Goal: Find specific page/section: Find specific page/section

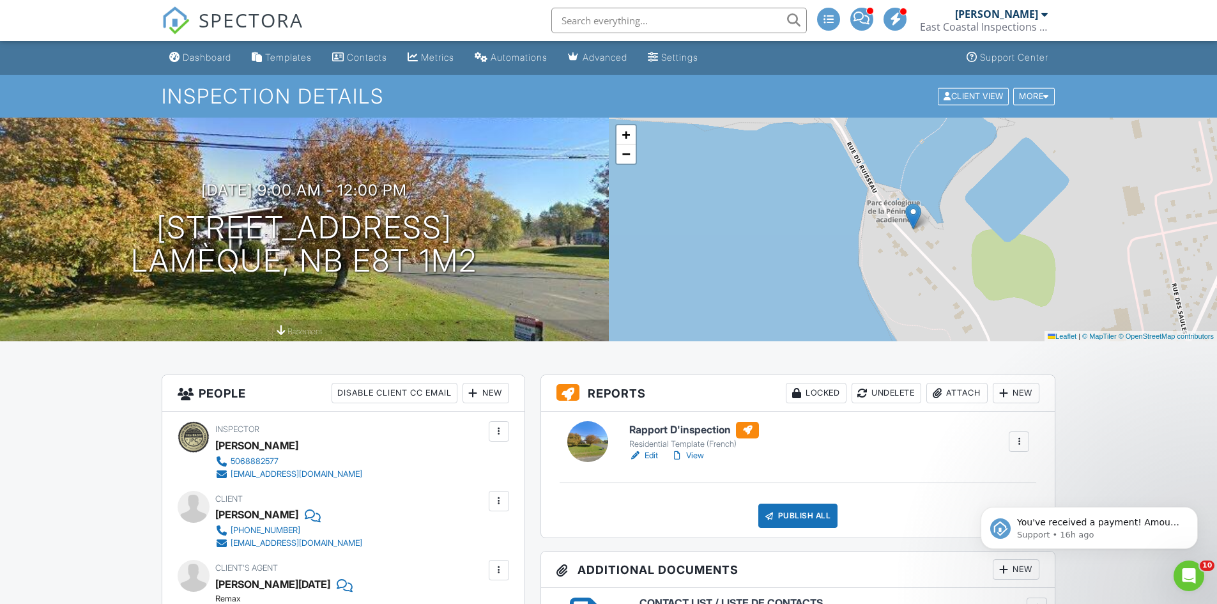
click at [640, 455] on div at bounding box center [635, 455] width 13 height 13
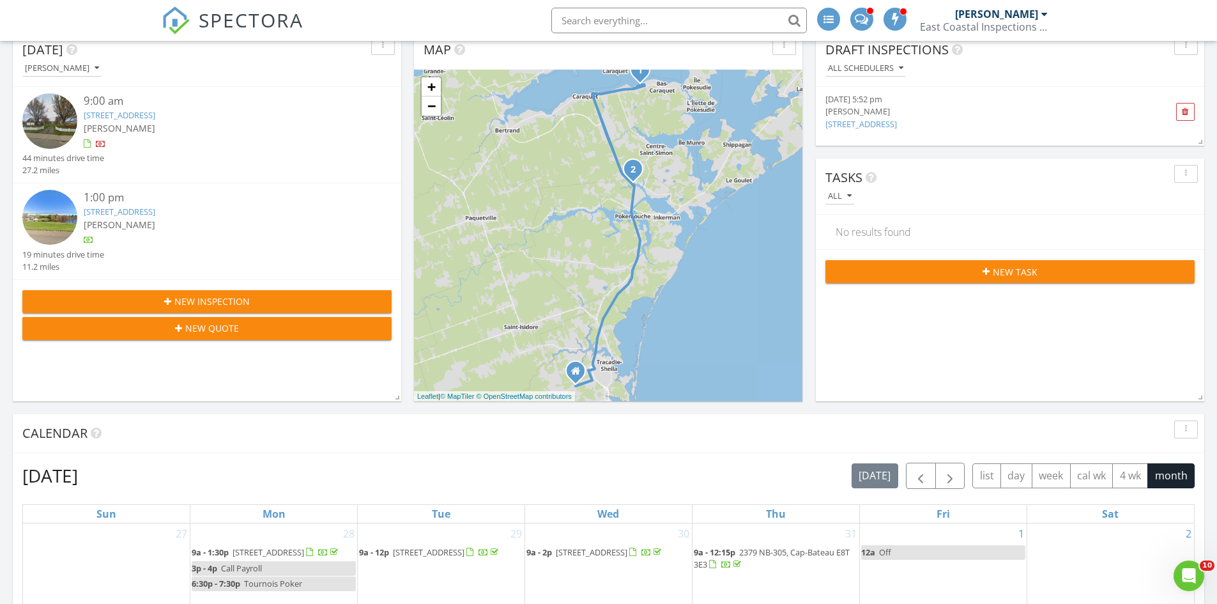
scroll to position [45, 0]
